Goal: Task Accomplishment & Management: Use online tool/utility

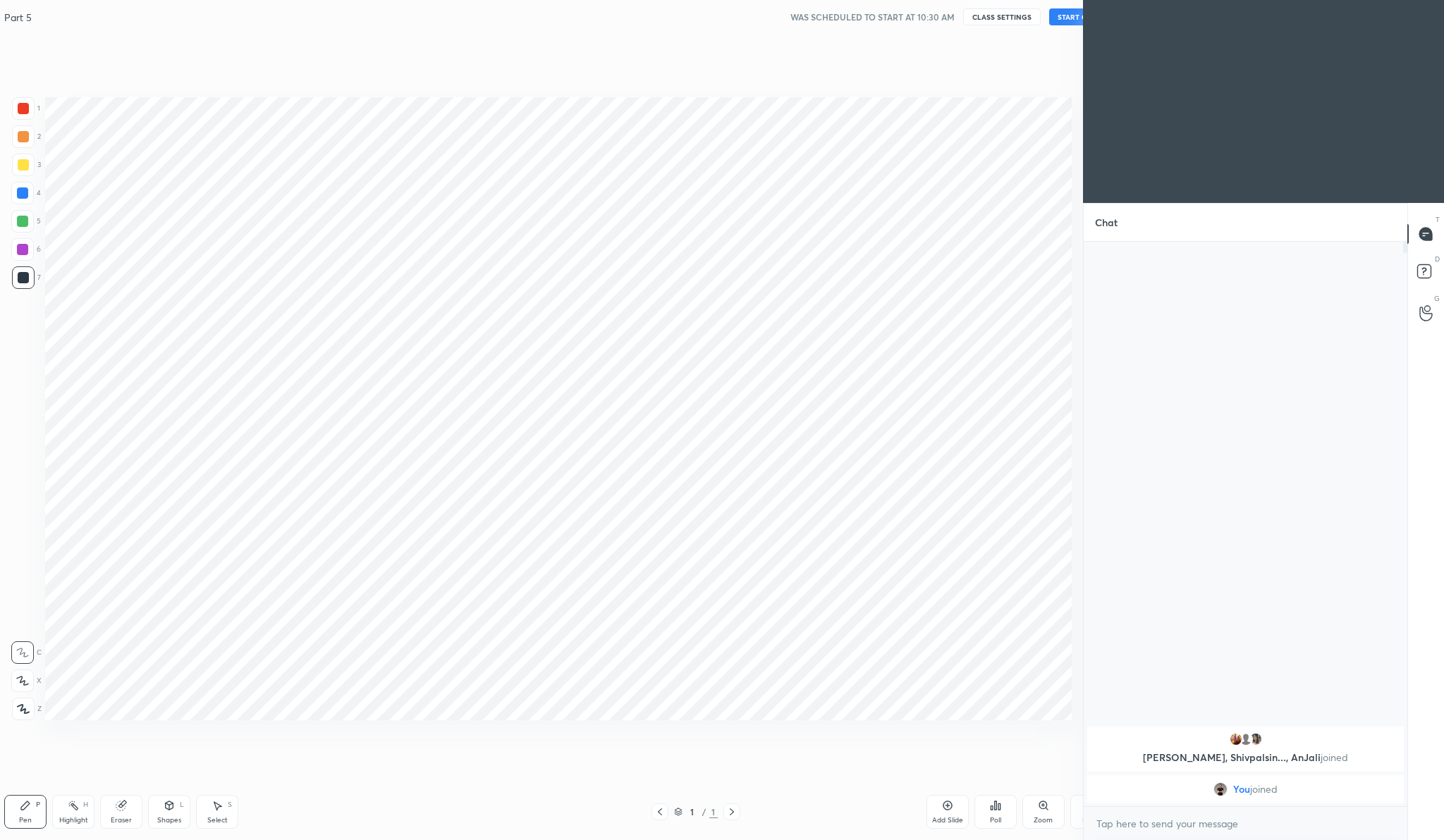
scroll to position [69720, 69465]
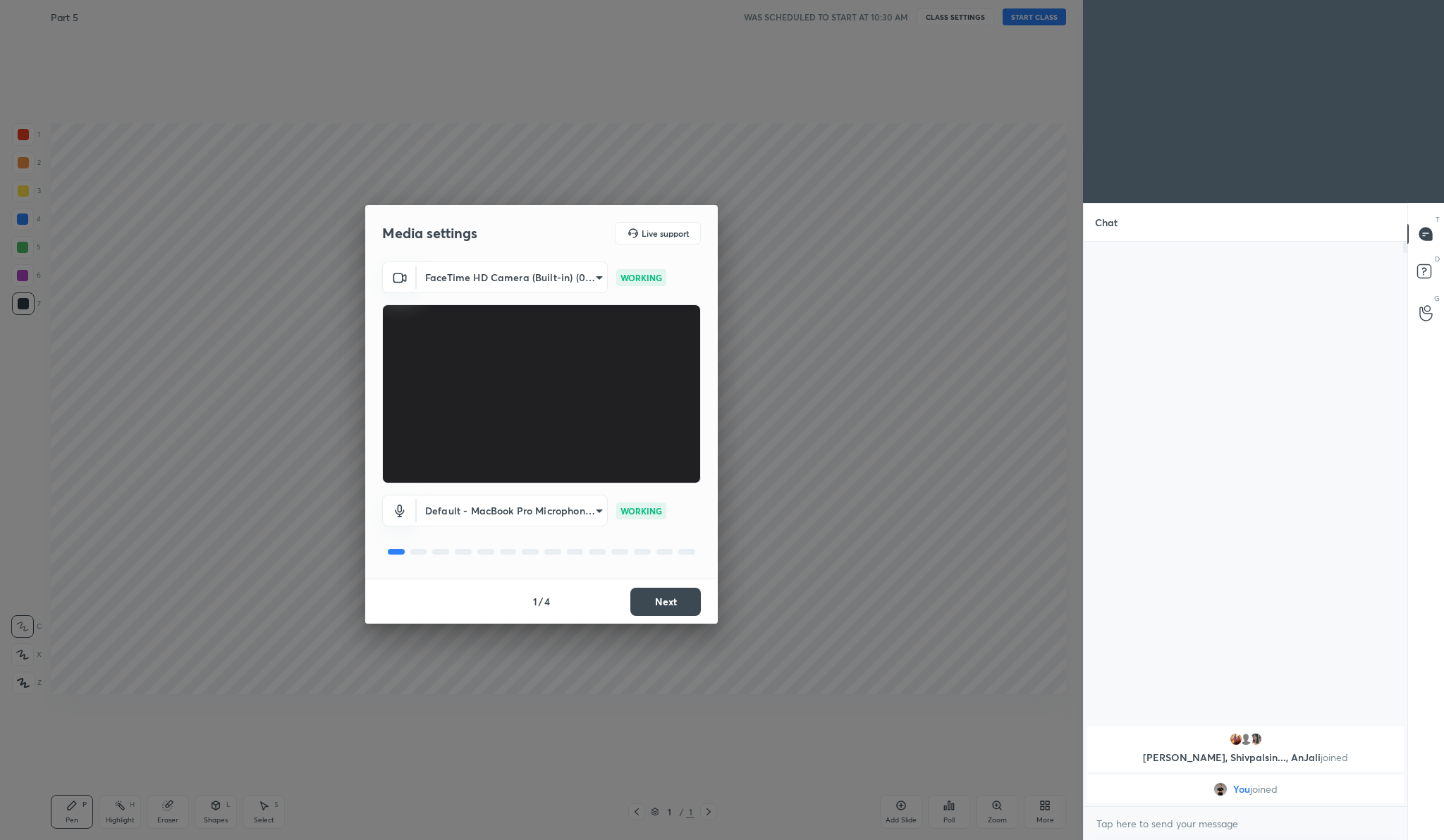
click at [654, 601] on button "Next" at bounding box center [666, 602] width 71 height 28
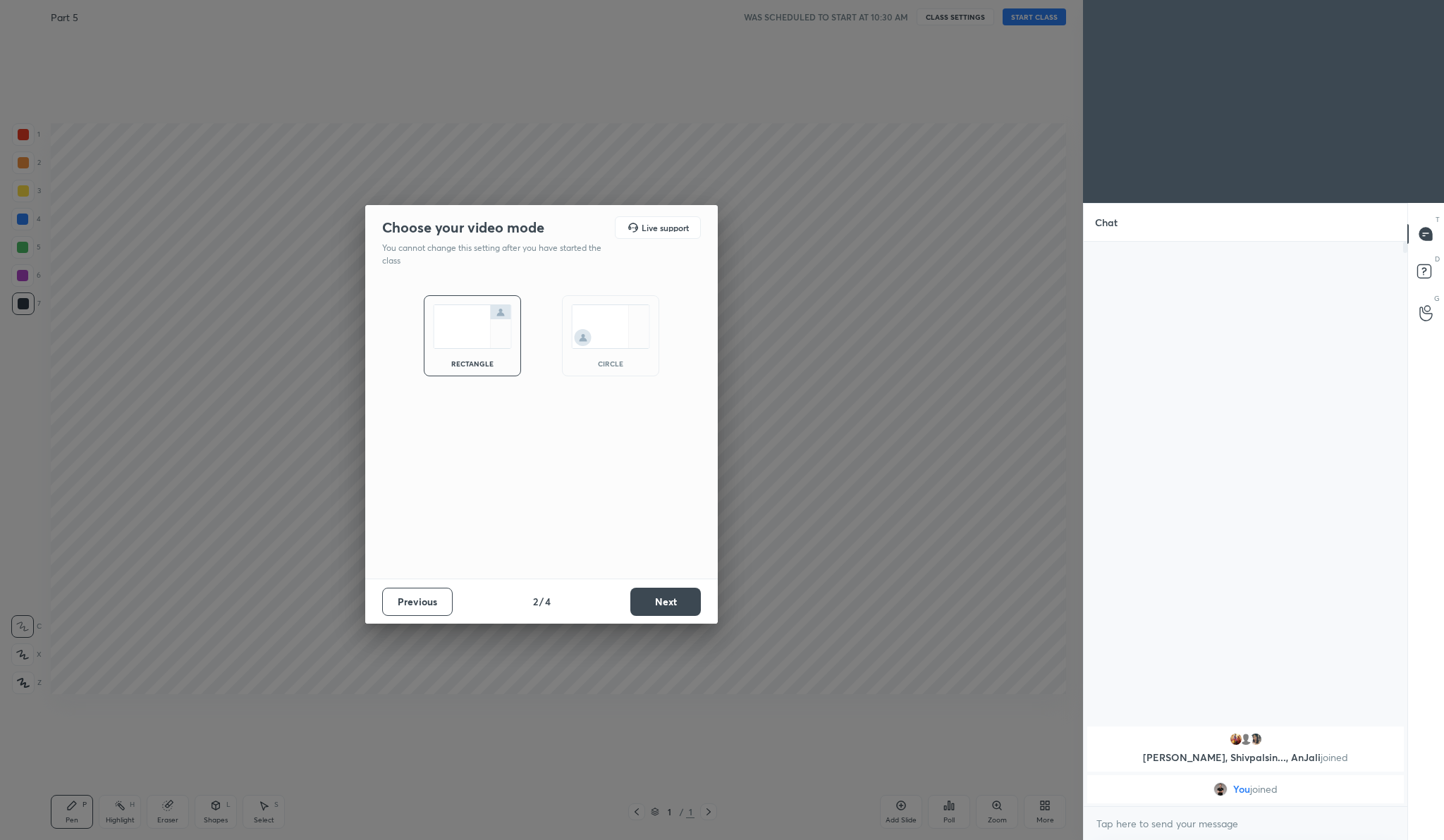
click at [654, 601] on button "Next" at bounding box center [666, 602] width 71 height 28
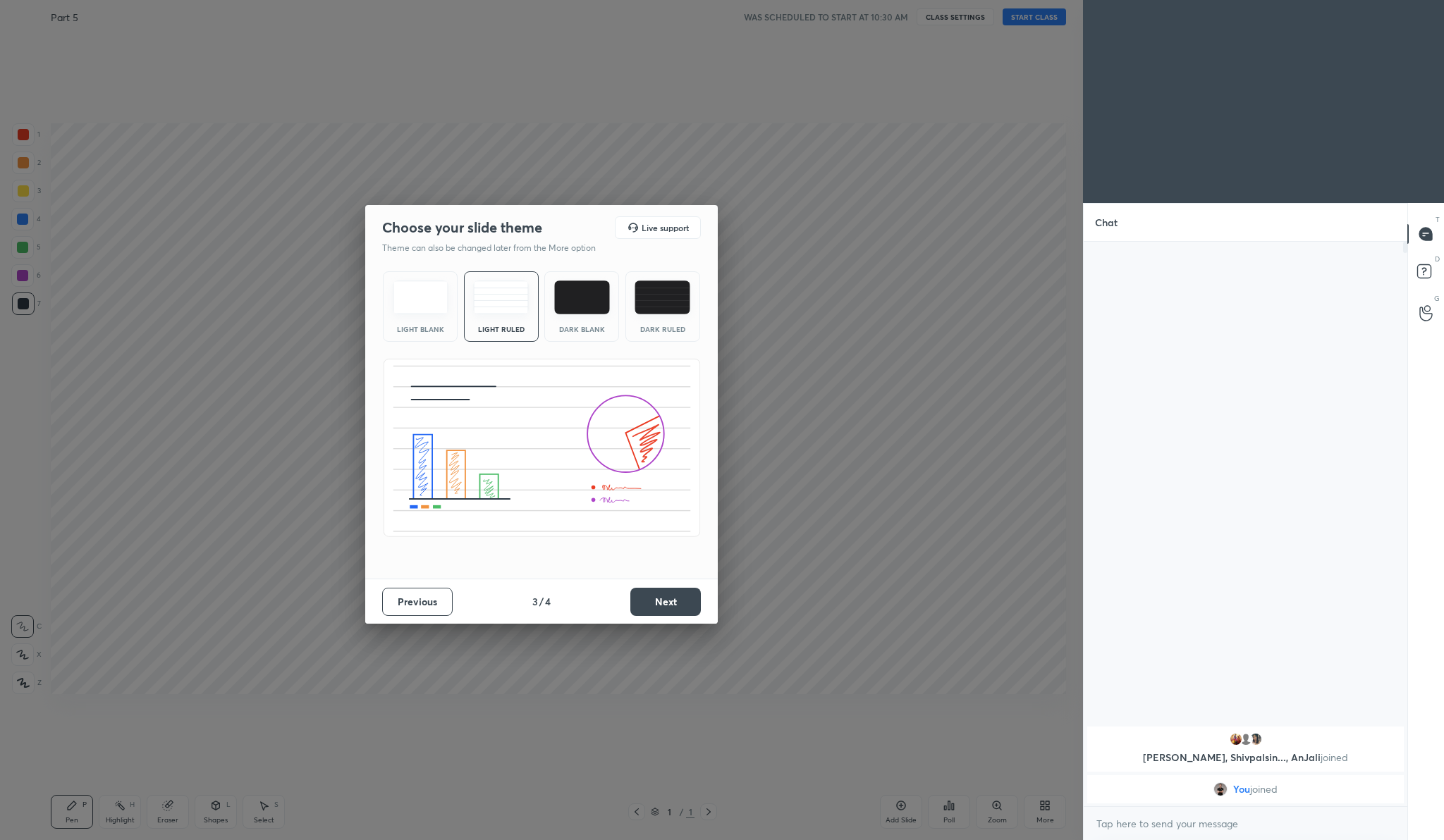
click at [654, 601] on button "Next" at bounding box center [666, 602] width 71 height 28
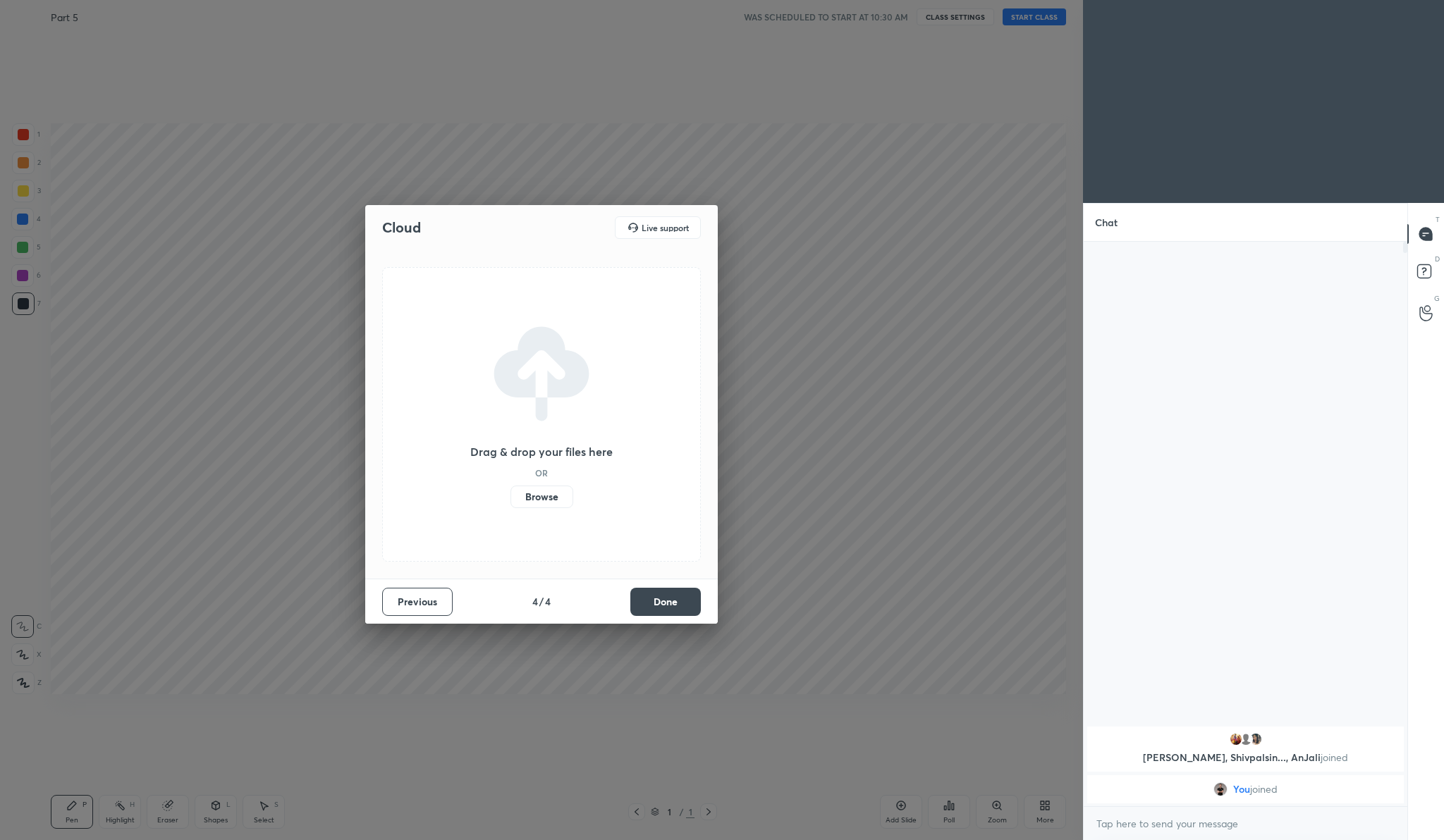
click at [654, 601] on button "Done" at bounding box center [666, 602] width 71 height 28
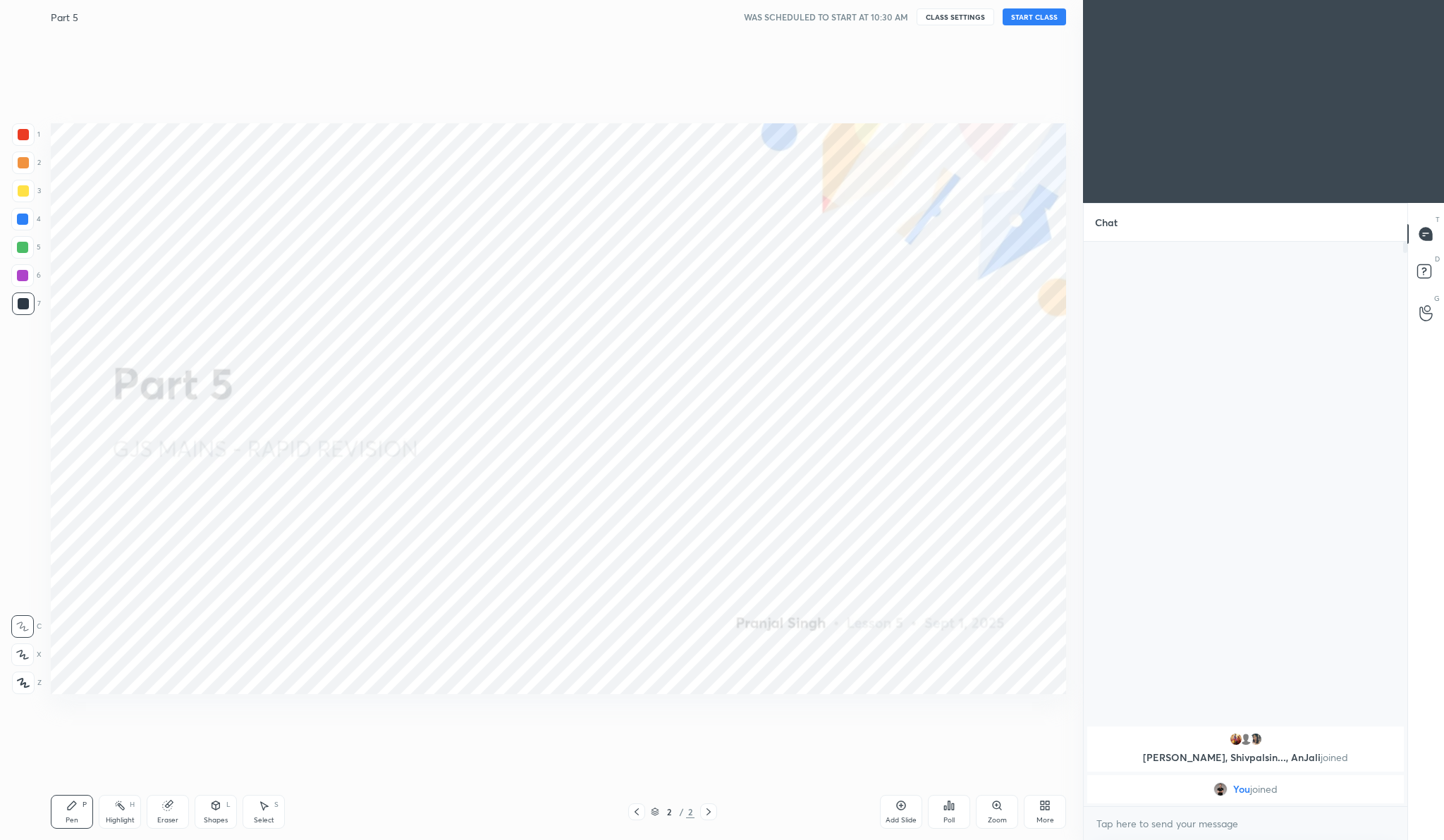
click at [1023, 16] on button "START CLASS" at bounding box center [1035, 17] width 64 height 17
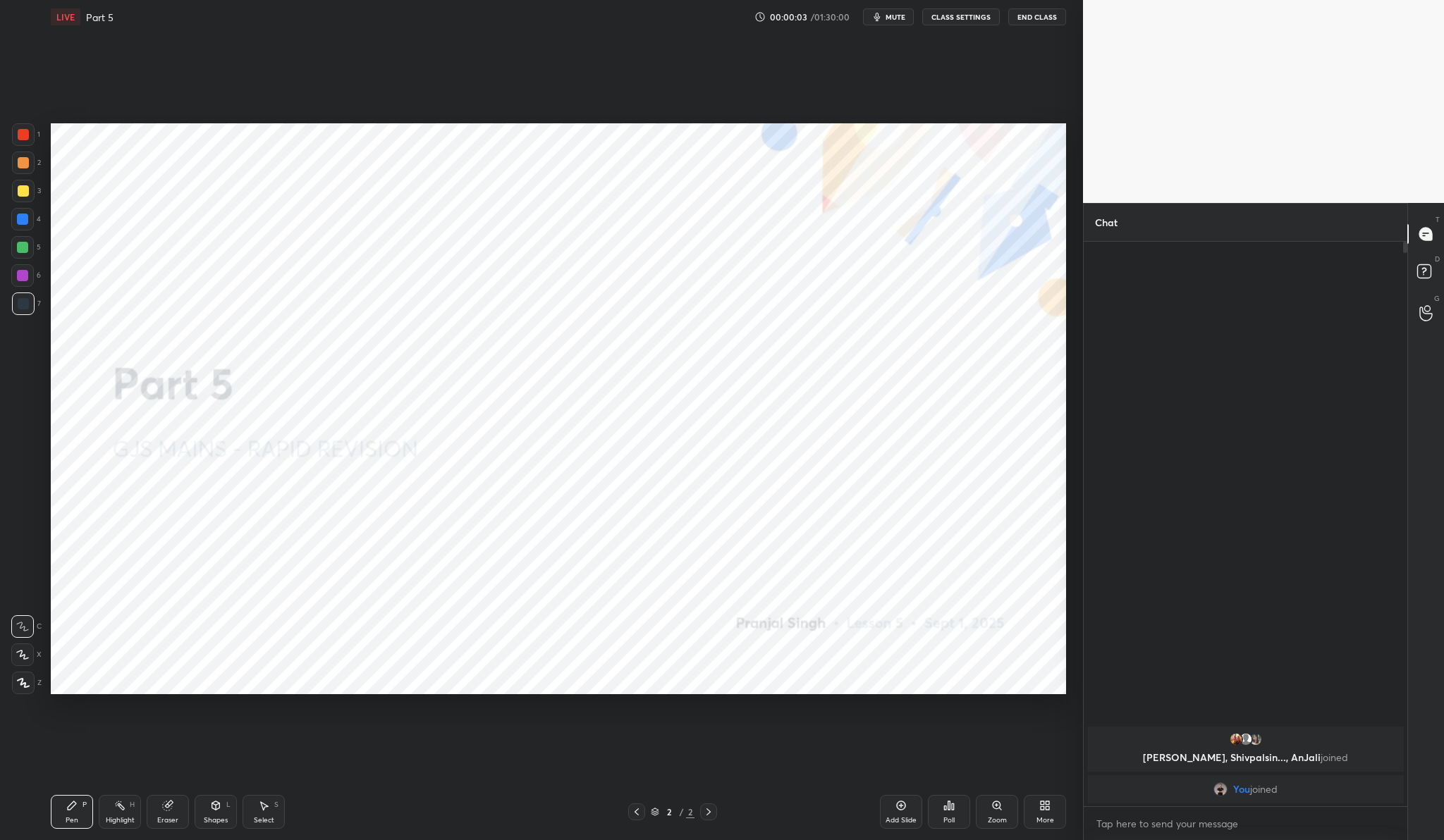
click at [23, 139] on div at bounding box center [22, 134] width 11 height 11
click at [709, 807] on icon at bounding box center [708, 812] width 11 height 11
click at [915, 812] on div "Add Slide" at bounding box center [900, 812] width 42 height 34
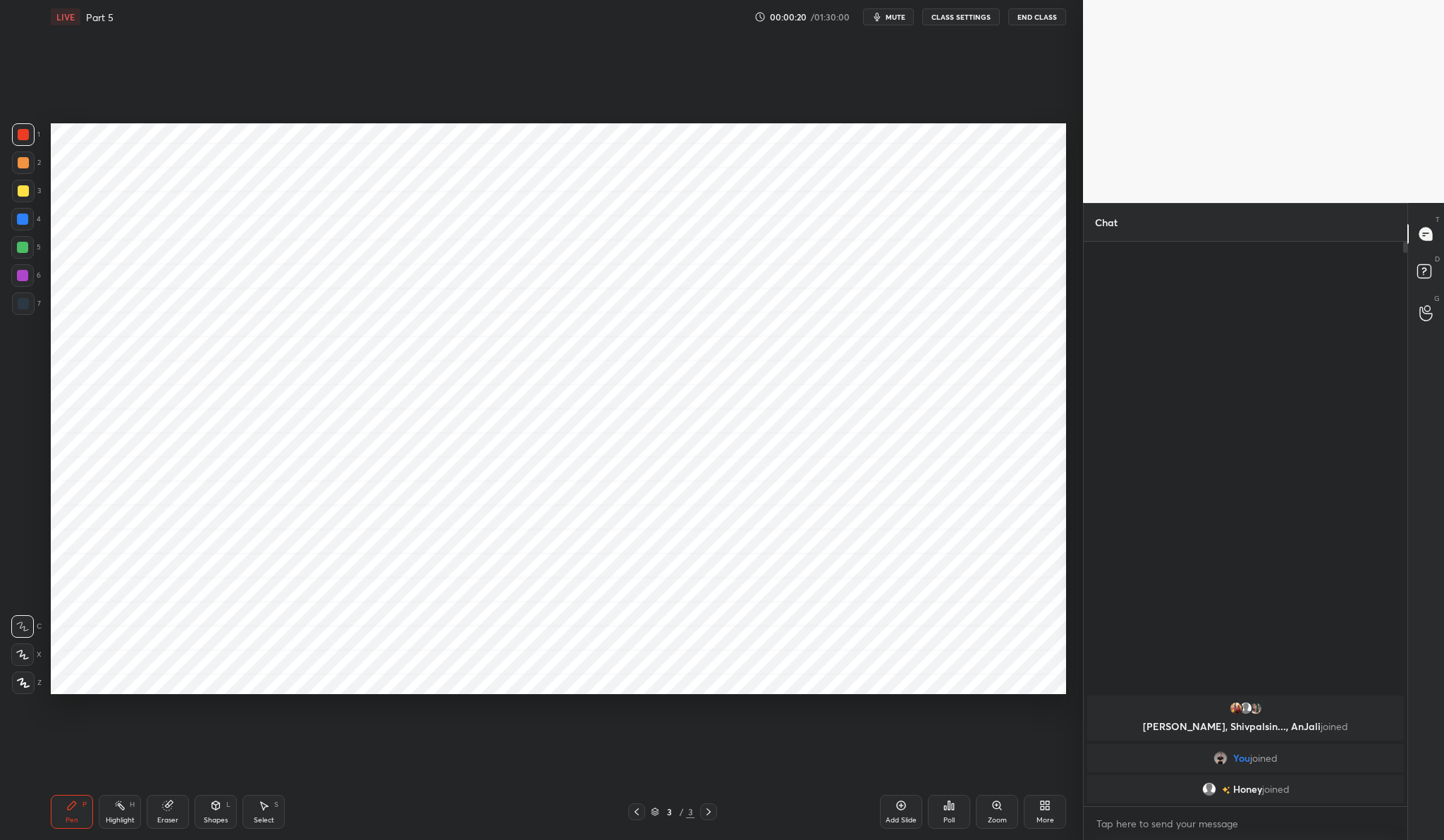
click at [24, 686] on icon at bounding box center [22, 683] width 11 height 9
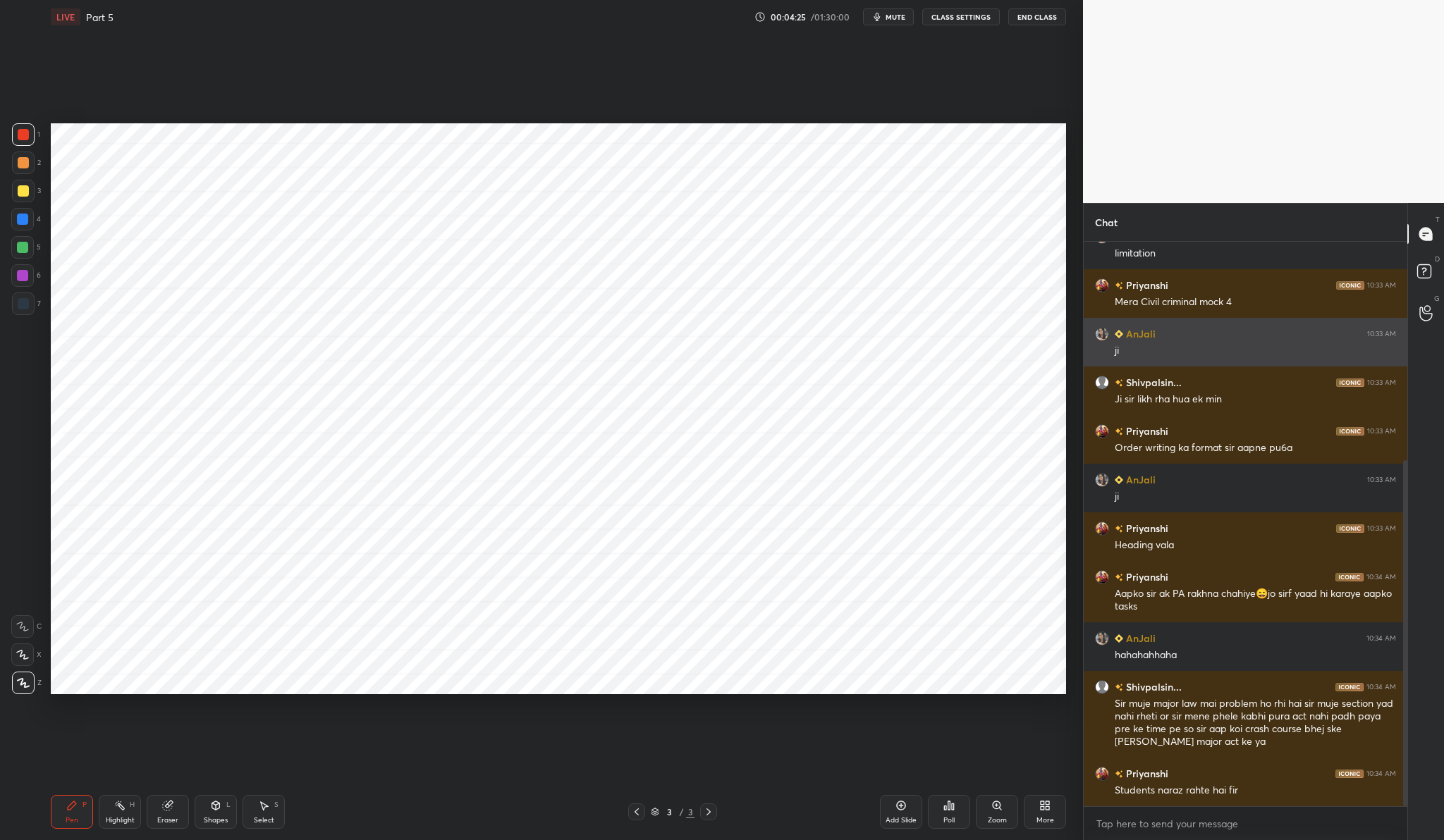
scroll to position [404, 0]
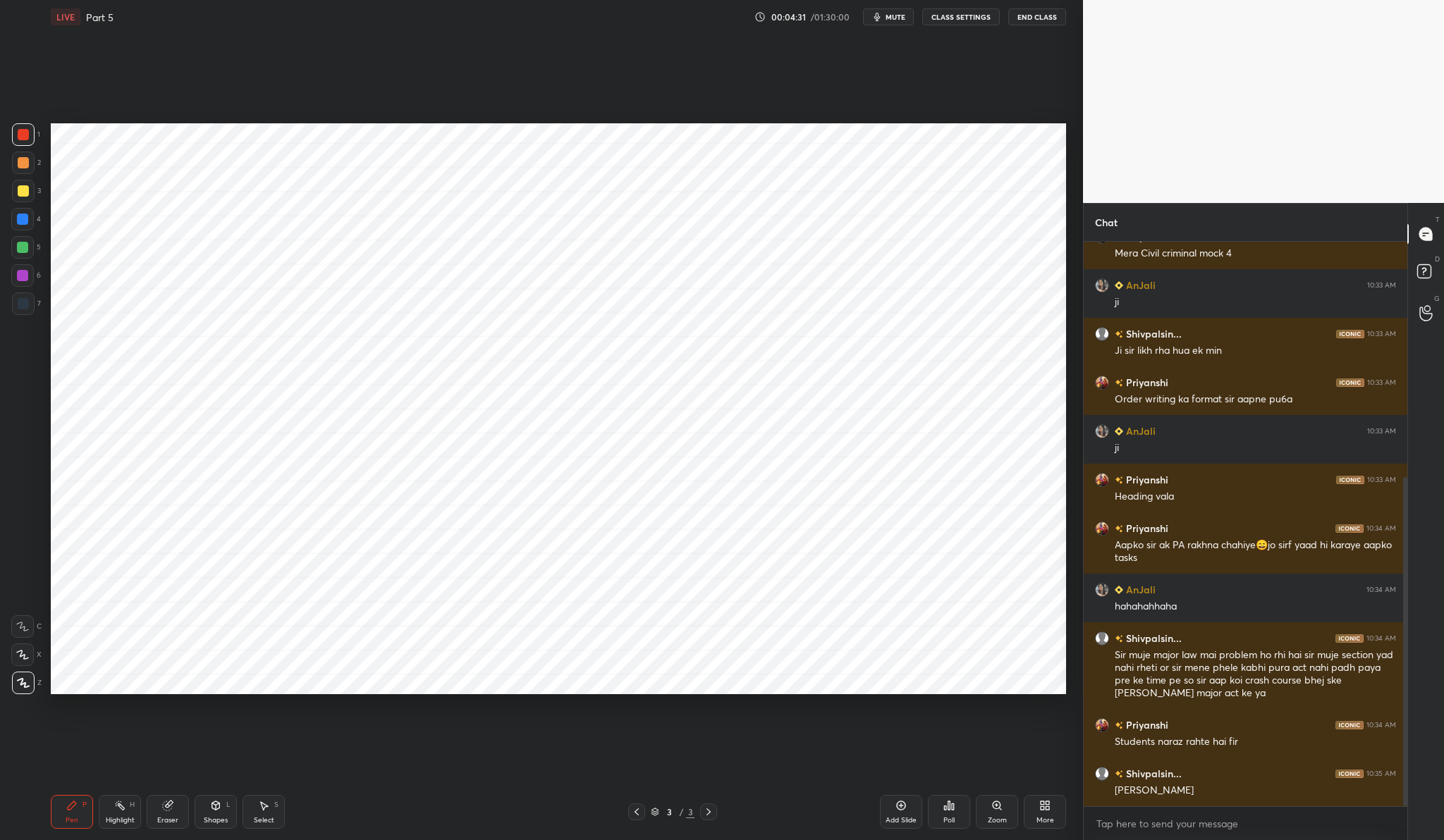
click at [900, 807] on icon at bounding box center [900, 805] width 11 height 11
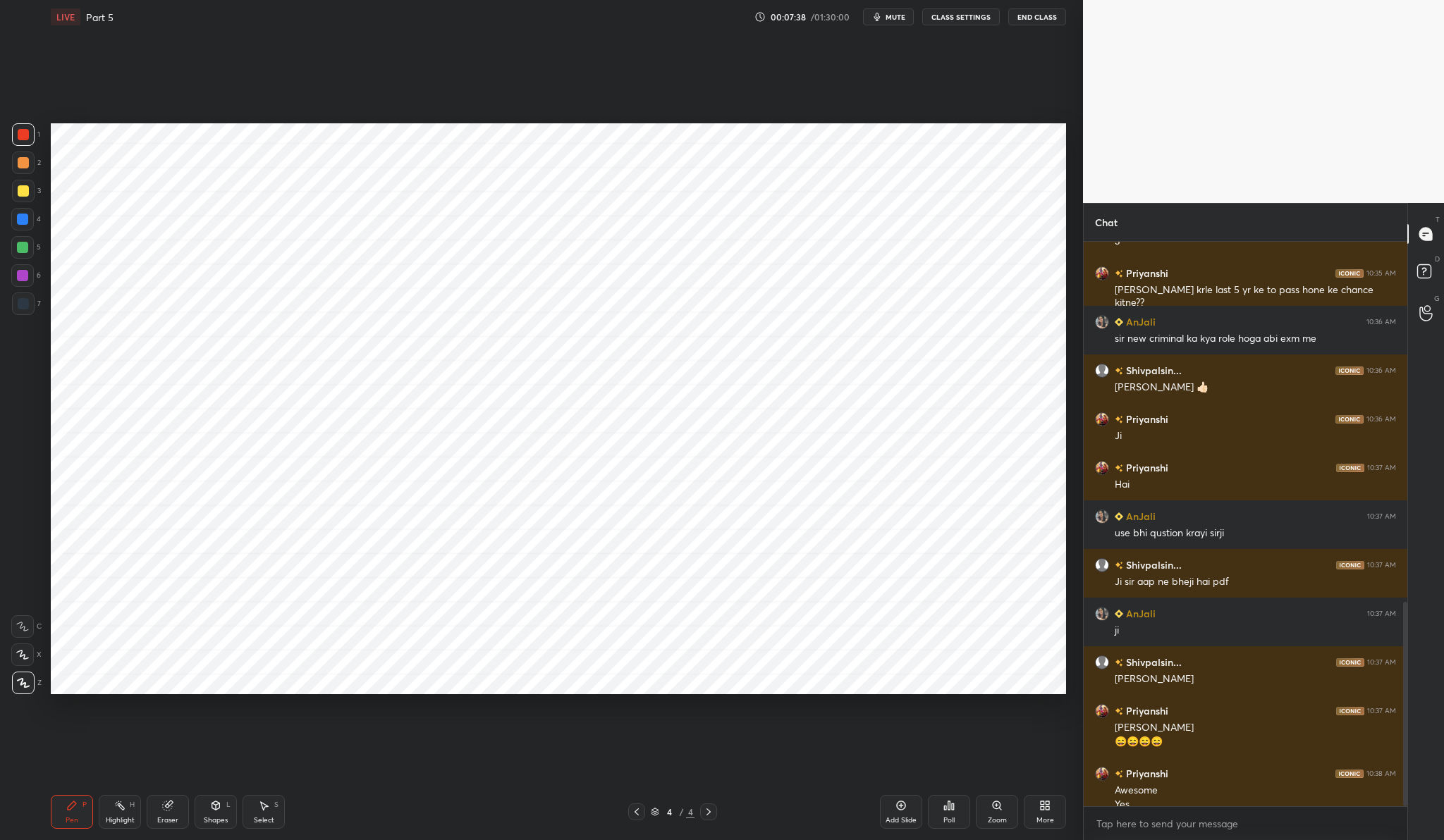
scroll to position [996, 0]
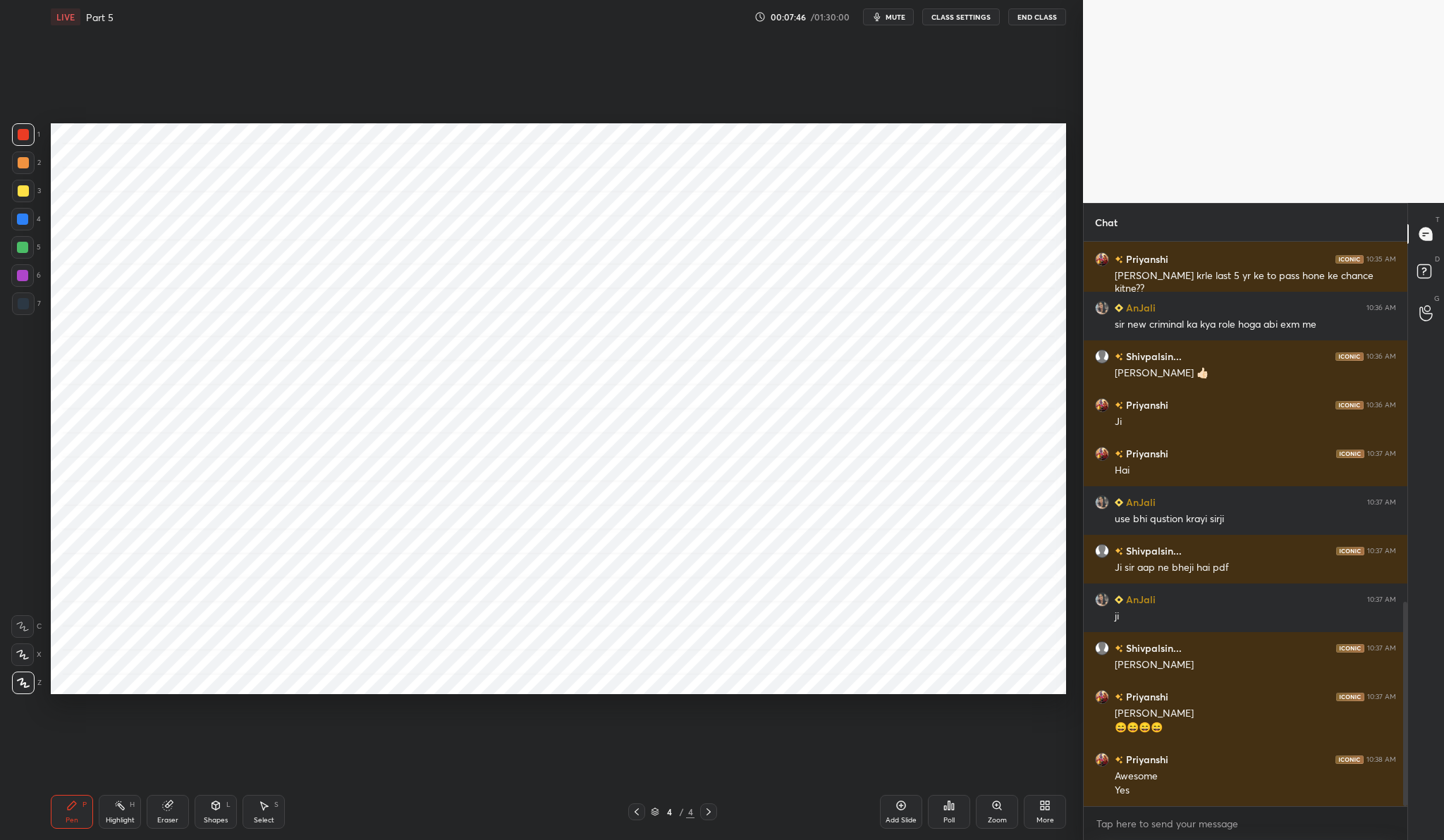
click at [917, 800] on div "Add Slide" at bounding box center [900, 812] width 42 height 34
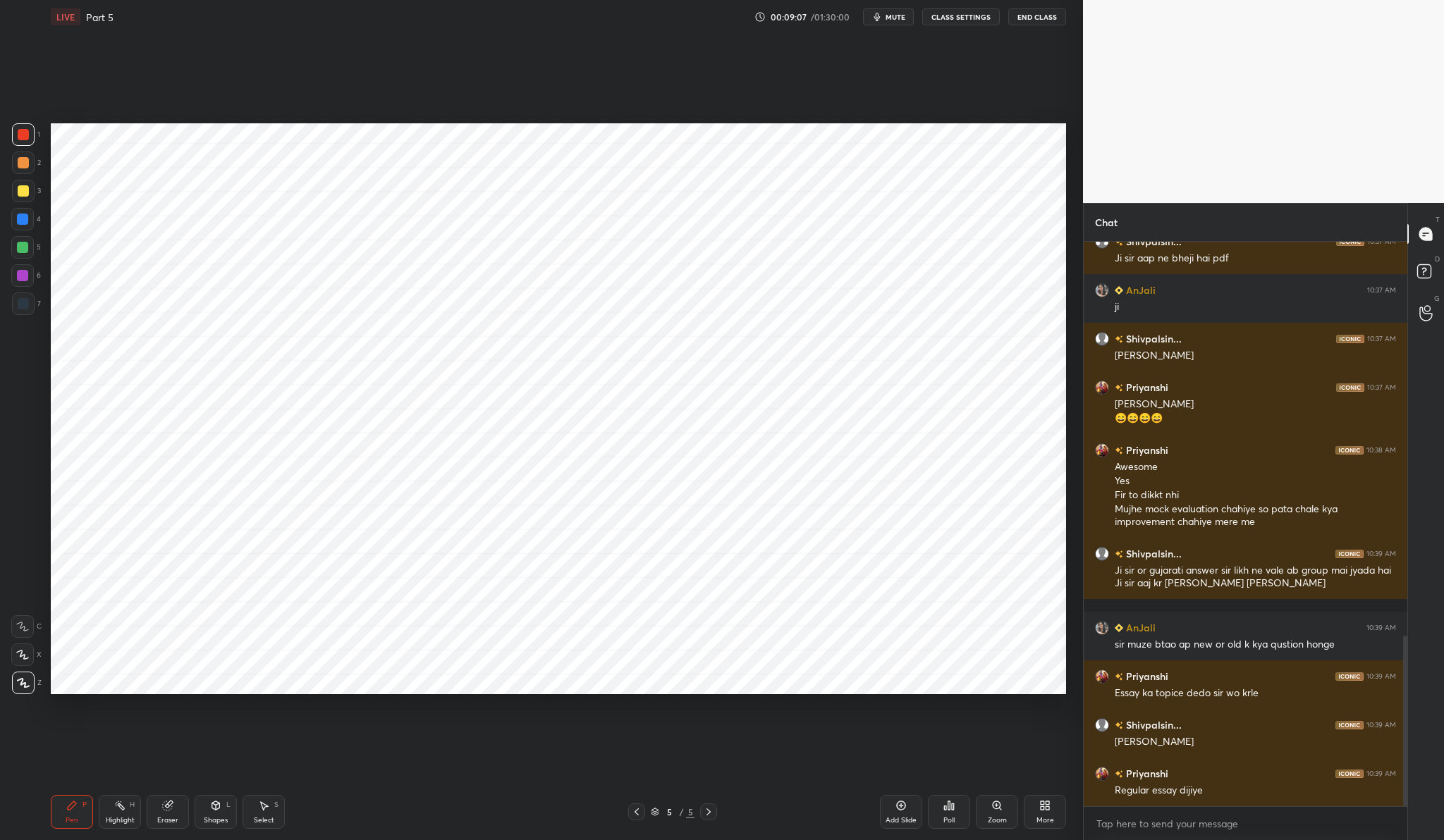
scroll to position [1319, 0]
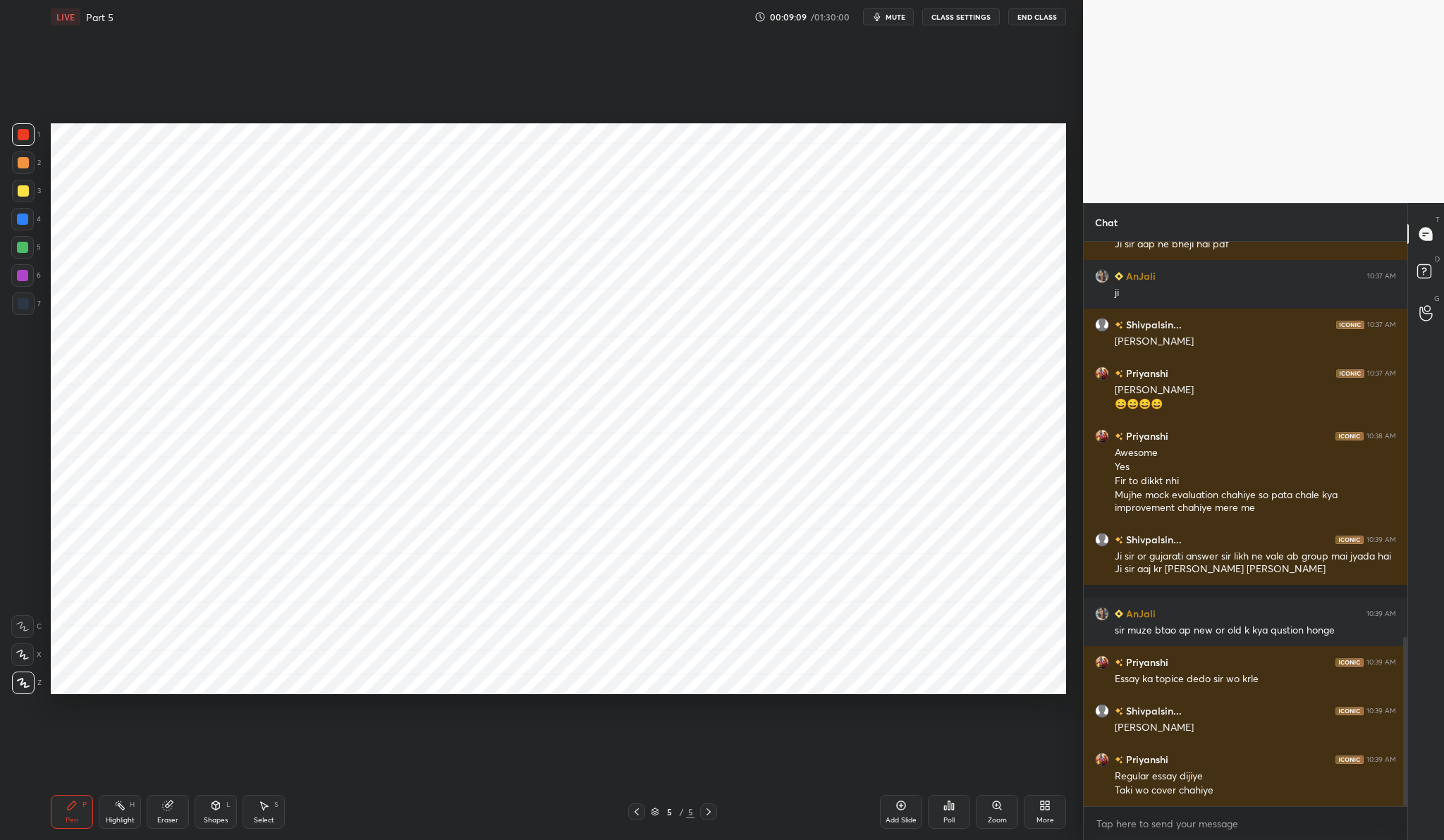
click at [900, 817] on div "Add Slide" at bounding box center [900, 820] width 31 height 7
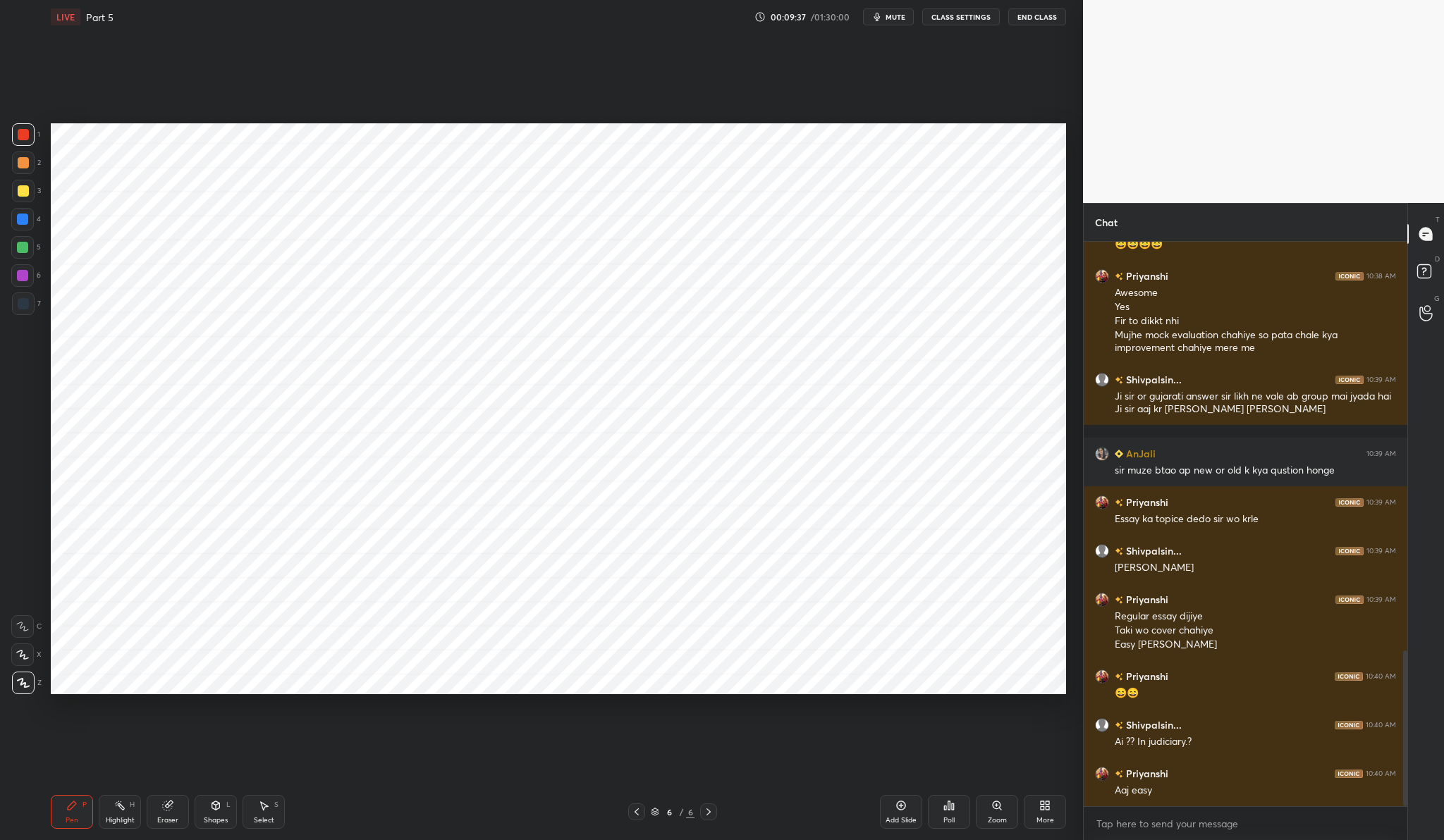
scroll to position [1493, 0]
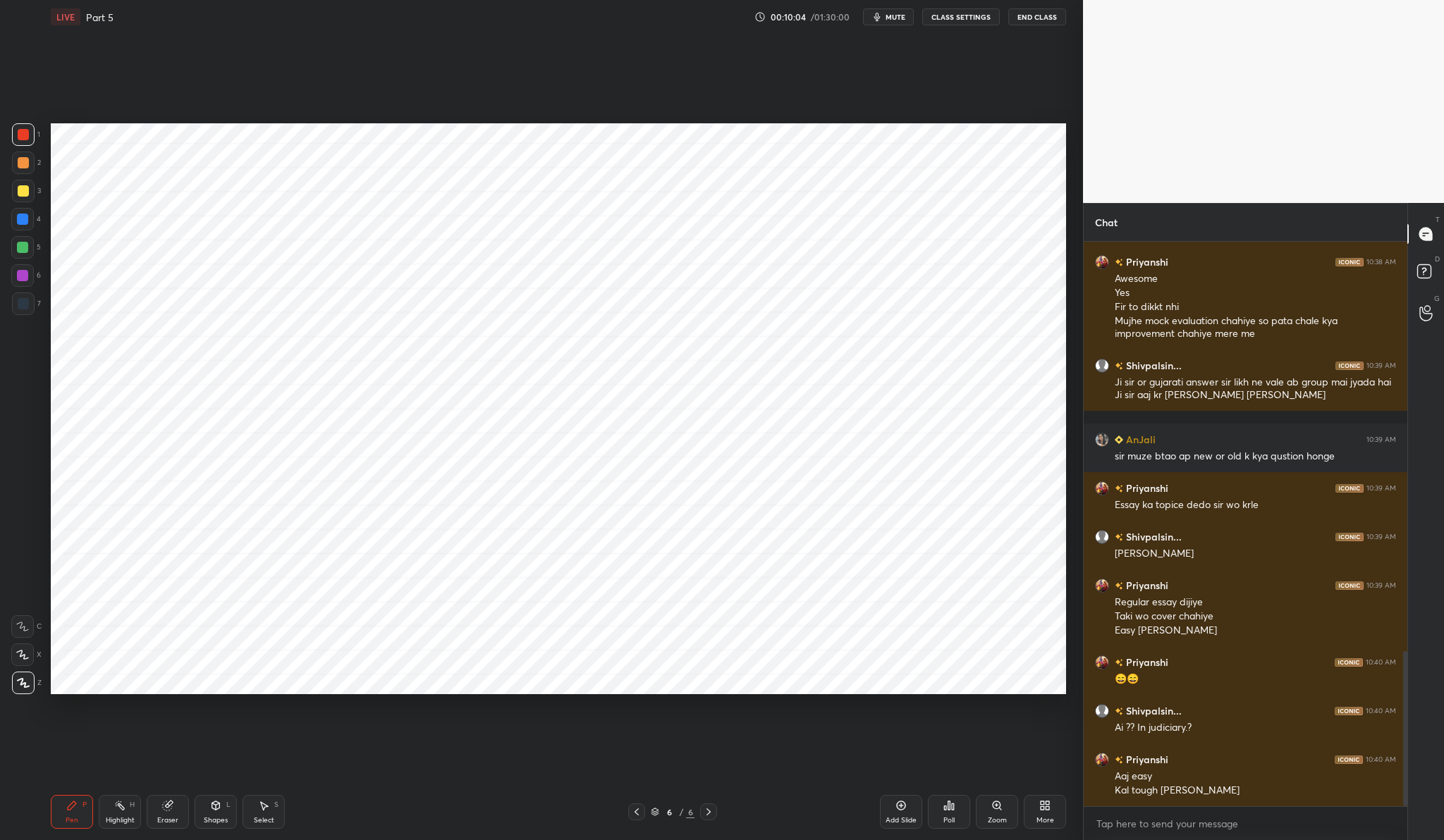
drag, startPoint x: 165, startPoint y: 823, endPoint x: 169, endPoint y: 806, distance: 17.5
click at [165, 823] on div "Eraser" at bounding box center [168, 820] width 22 height 7
click at [81, 819] on div "Pen P" at bounding box center [71, 812] width 42 height 34
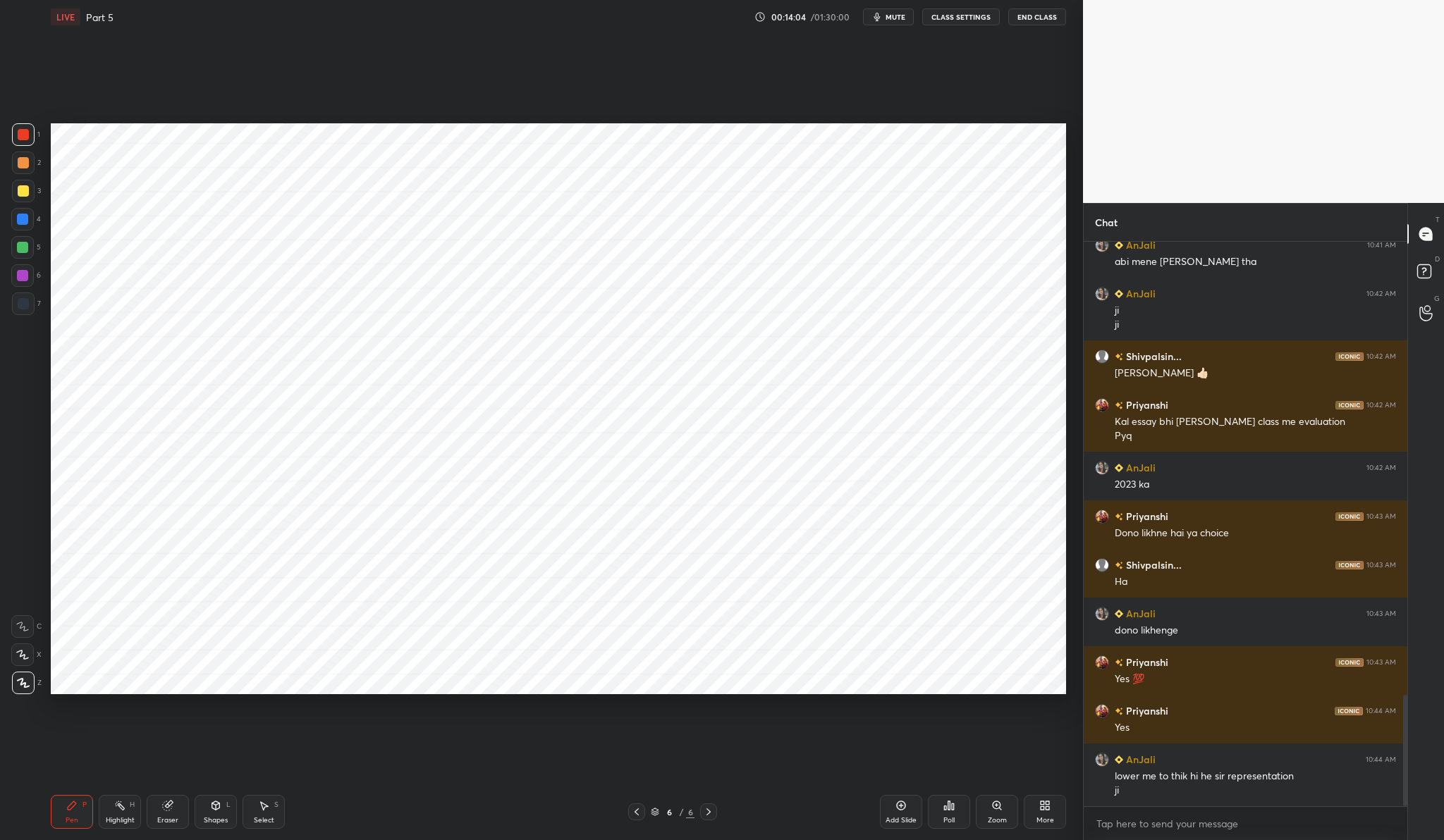
scroll to position [2293, 0]
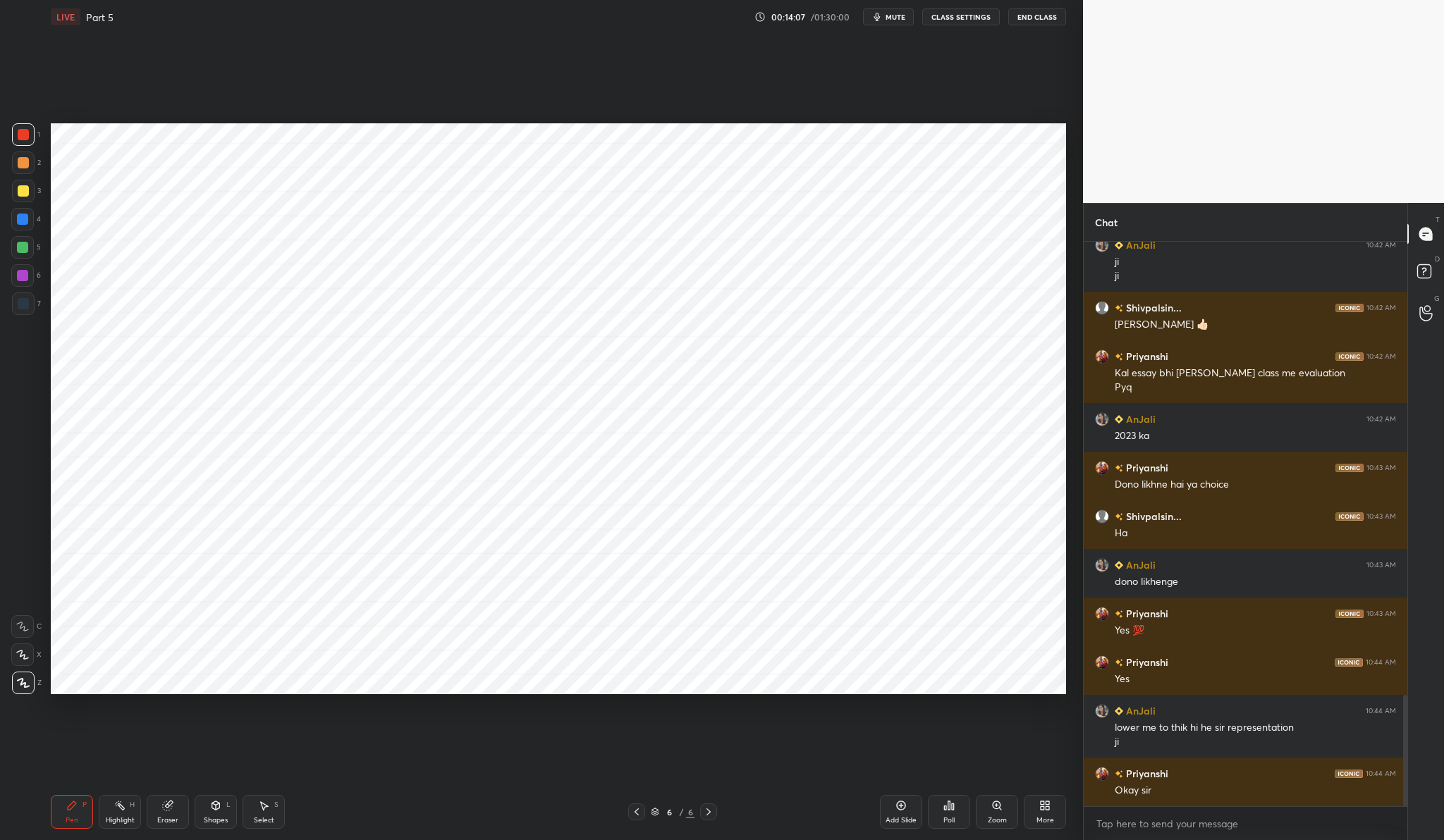
click at [1035, 12] on button "End Class" at bounding box center [1036, 17] width 58 height 17
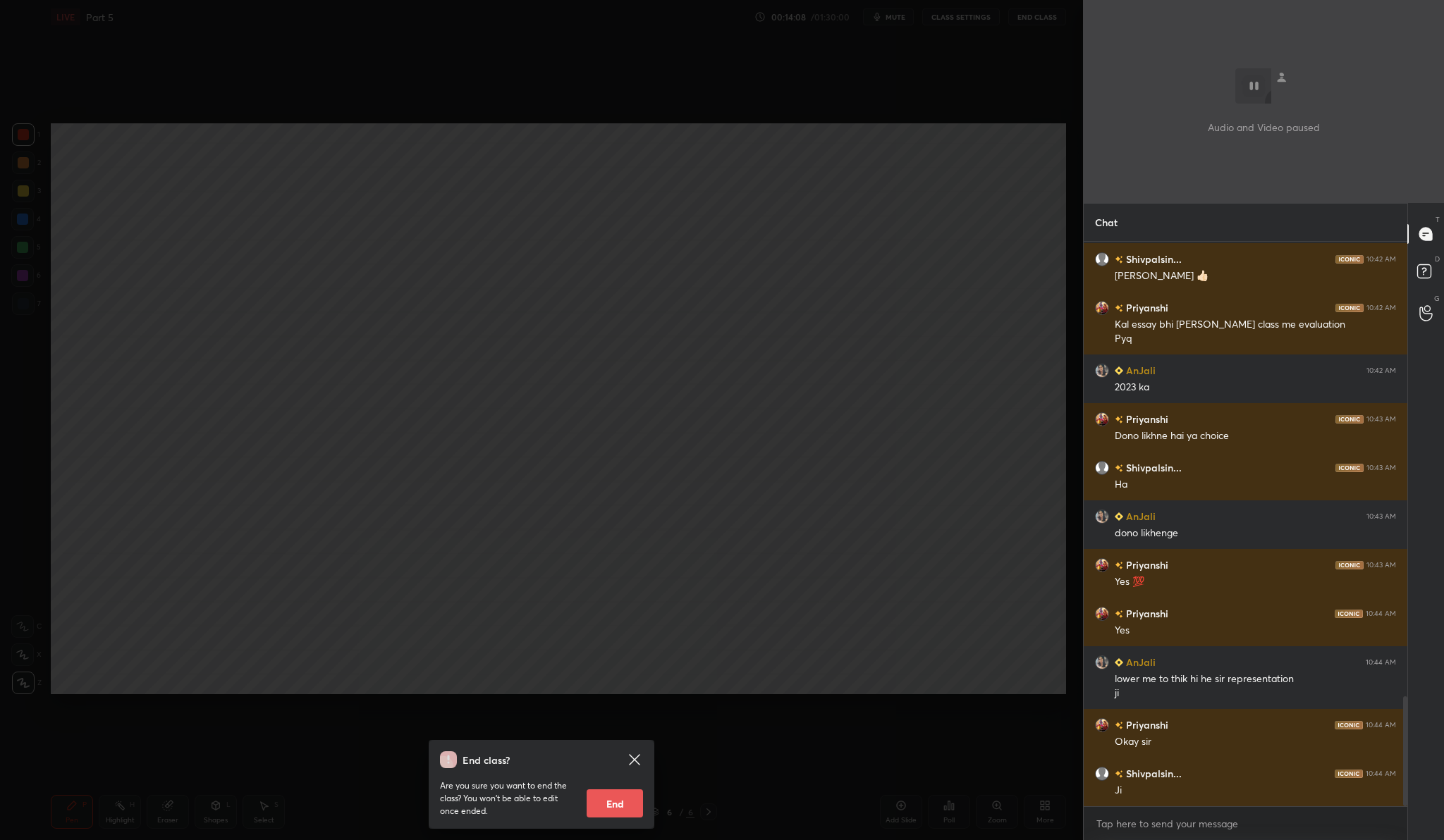
scroll to position [2390, 0]
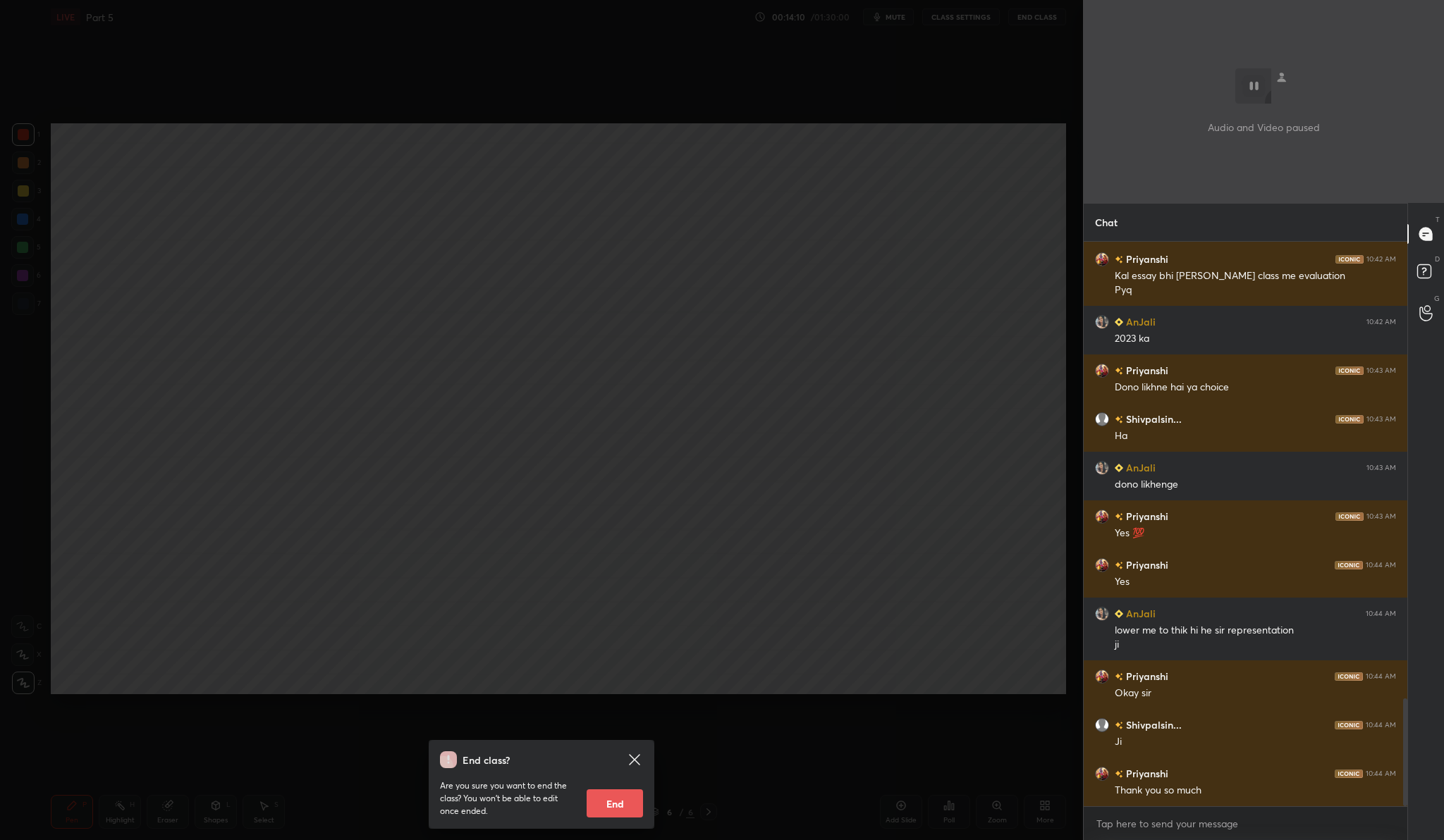
click at [612, 811] on button "End" at bounding box center [615, 803] width 57 height 28
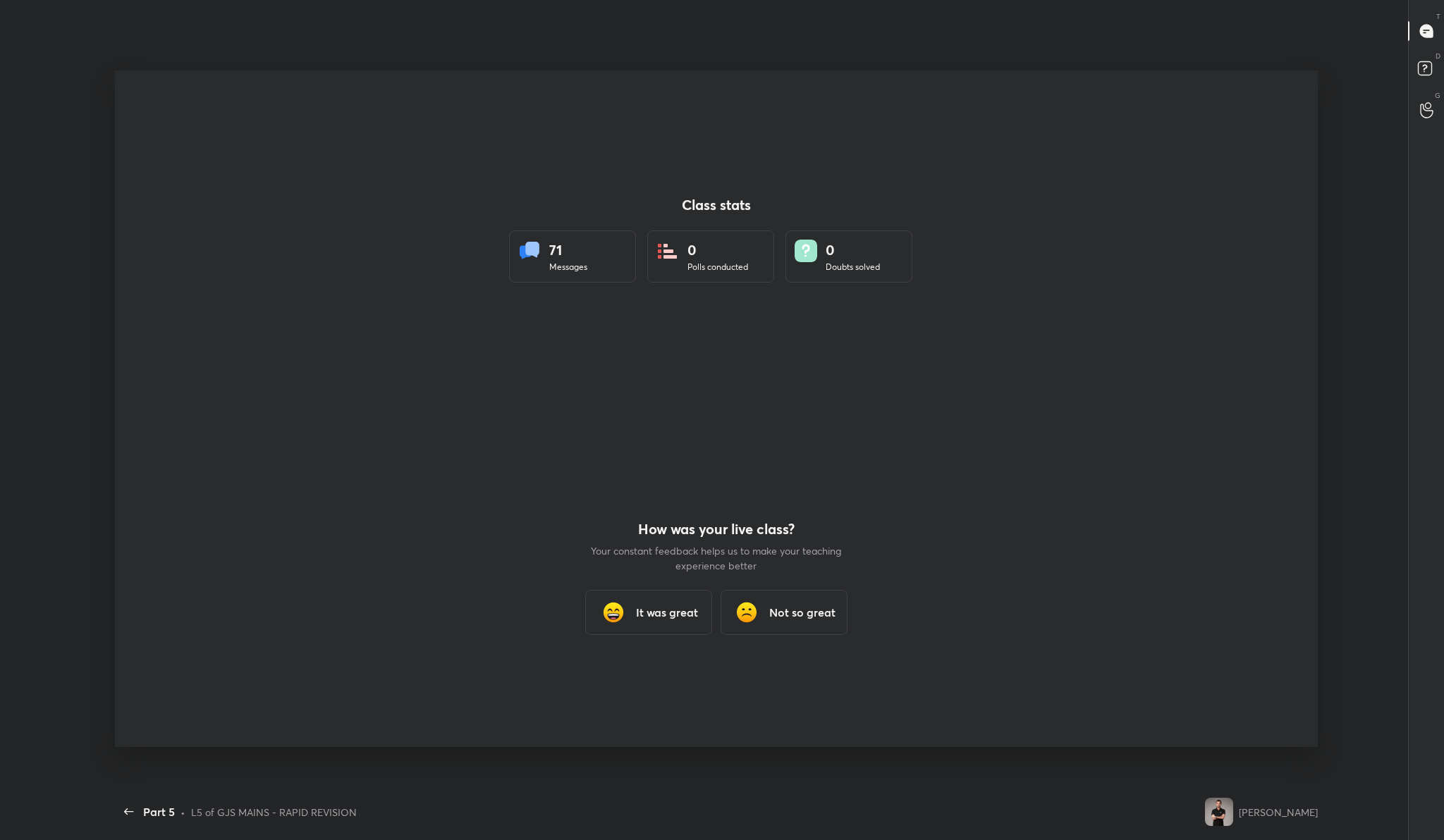
scroll to position [0, 0]
